Goal: Find specific page/section: Find specific page/section

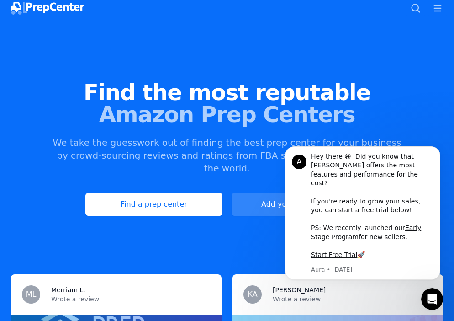
scroll to position [37, 0]
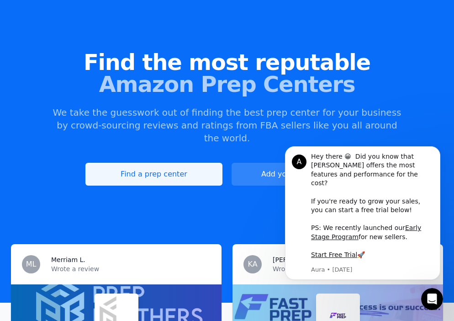
click at [173, 163] on link "Find a prep center" at bounding box center [153, 174] width 137 height 23
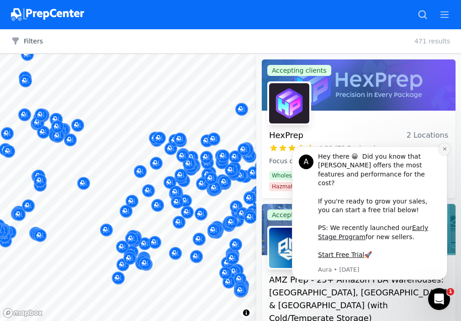
click at [442, 155] on button "Dismiss notification" at bounding box center [445, 149] width 12 height 12
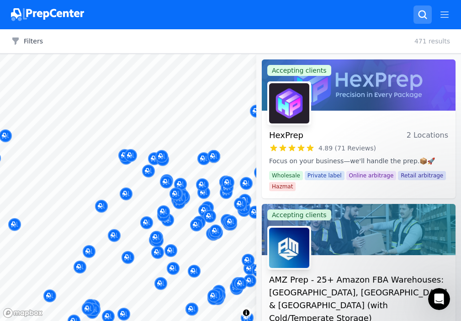
click at [421, 17] on icon "button" at bounding box center [422, 14] width 9 height 9
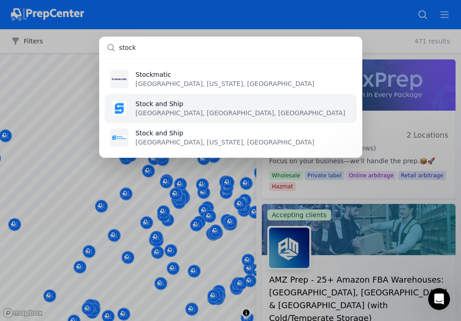
type input "stock"
click at [194, 113] on li "Stock and Ship [GEOGRAPHIC_DATA], [GEOGRAPHIC_DATA], [GEOGRAPHIC_DATA]" at bounding box center [231, 108] width 252 height 29
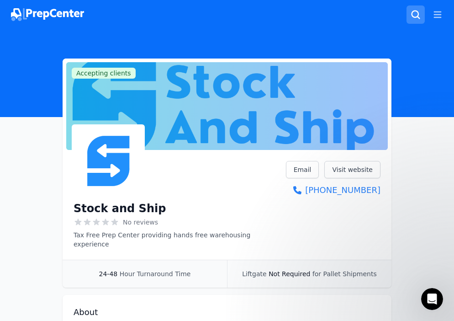
click at [417, 21] on button "Search prep centers ⌘ K" at bounding box center [416, 14] width 18 height 18
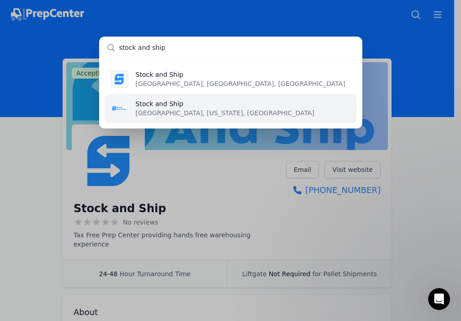
type input "stock and ship"
click at [227, 116] on li "Stock and Ship [GEOGRAPHIC_DATA], [US_STATE], [GEOGRAPHIC_DATA]" at bounding box center [231, 108] width 252 height 29
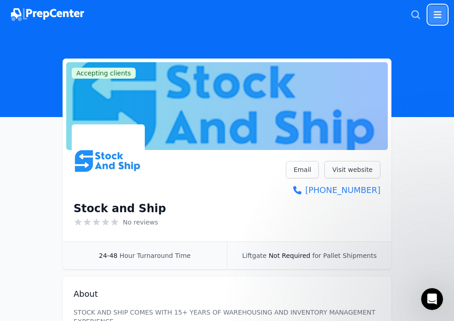
click at [442, 18] on icon "button" at bounding box center [437, 14] width 11 height 11
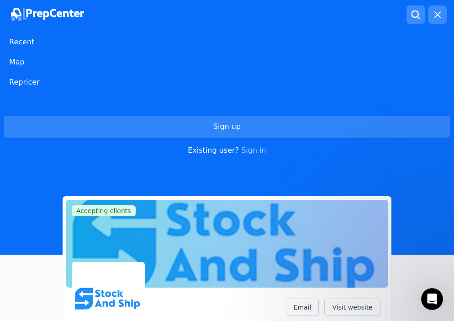
click at [412, 16] on icon "button" at bounding box center [415, 14] width 9 height 9
